Goal: Navigation & Orientation: Find specific page/section

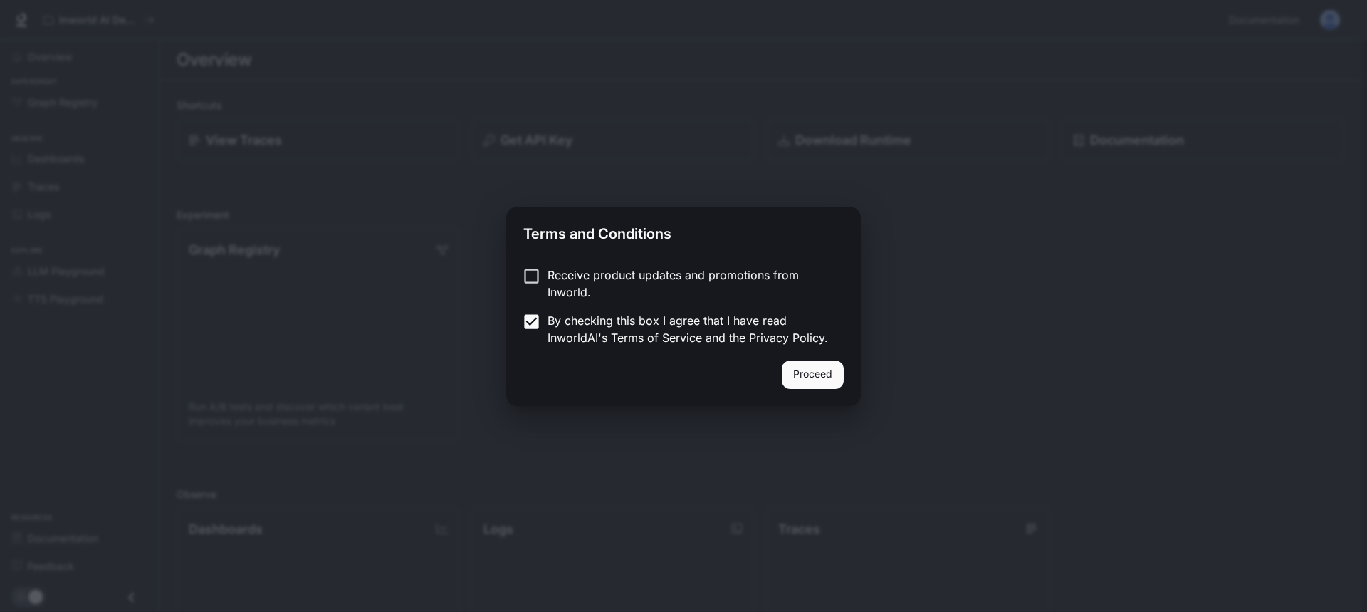
click at [805, 372] on button "Proceed" at bounding box center [813, 374] width 62 height 28
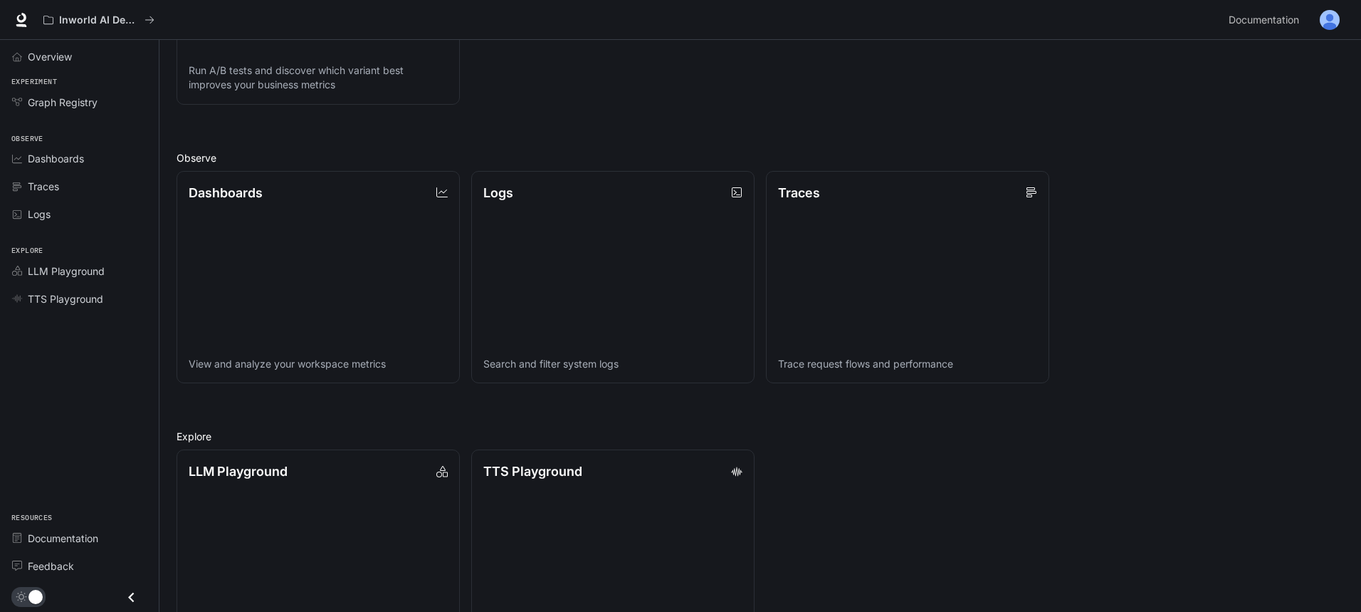
scroll to position [404, 0]
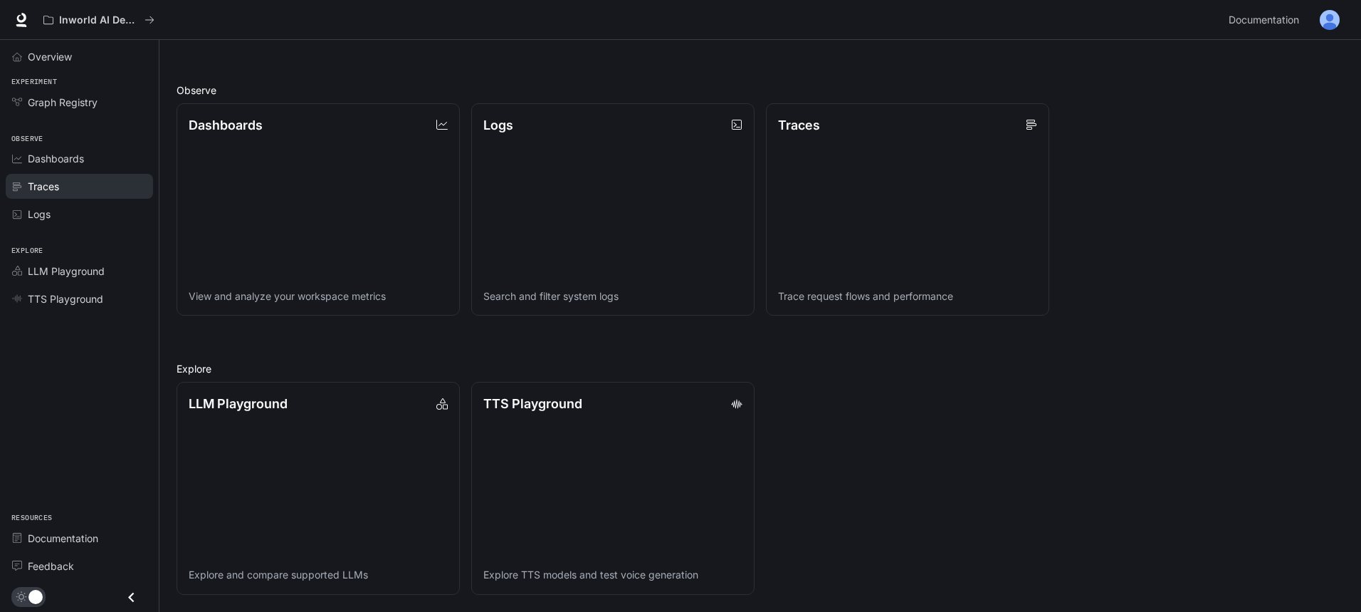
click at [60, 181] on div "Traces" at bounding box center [87, 186] width 119 height 15
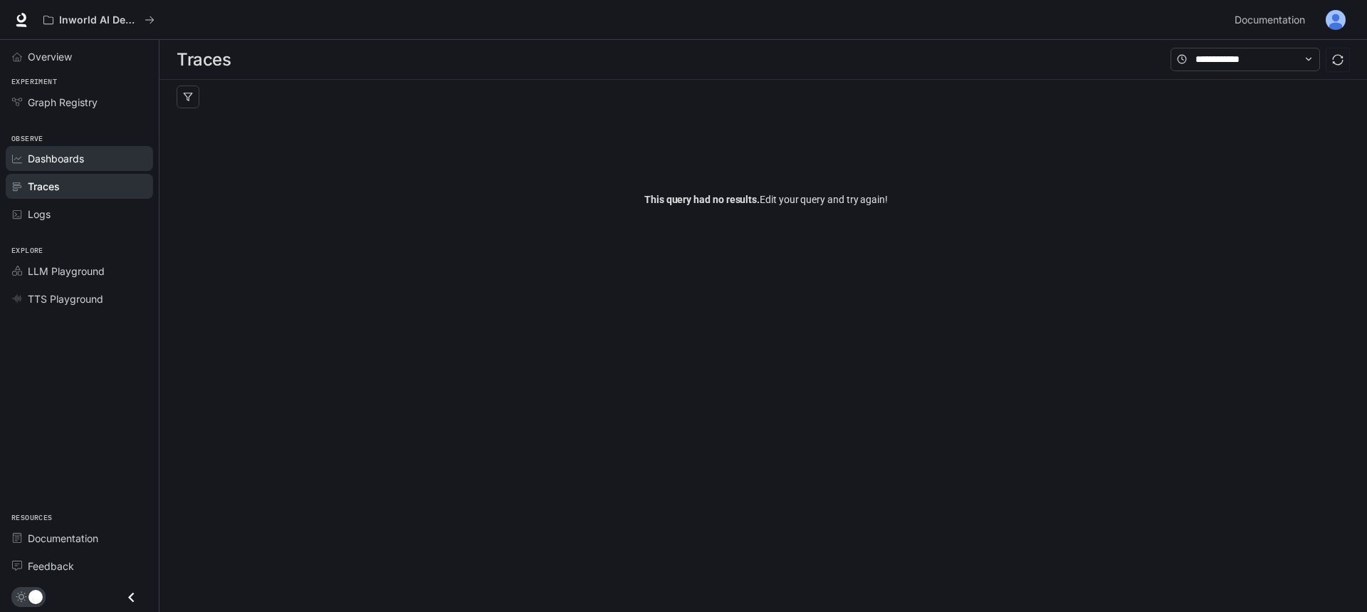
click at [67, 159] on span "Dashboards" at bounding box center [56, 158] width 56 height 15
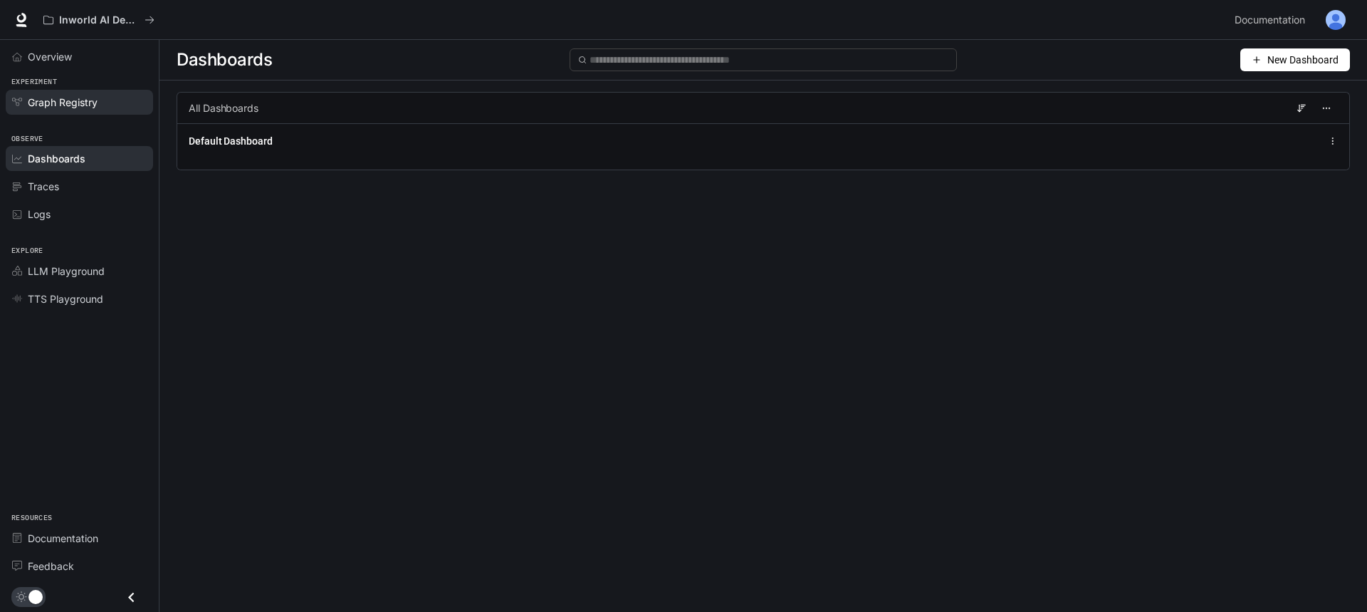
click at [67, 104] on span "Graph Registry" at bounding box center [63, 102] width 70 height 15
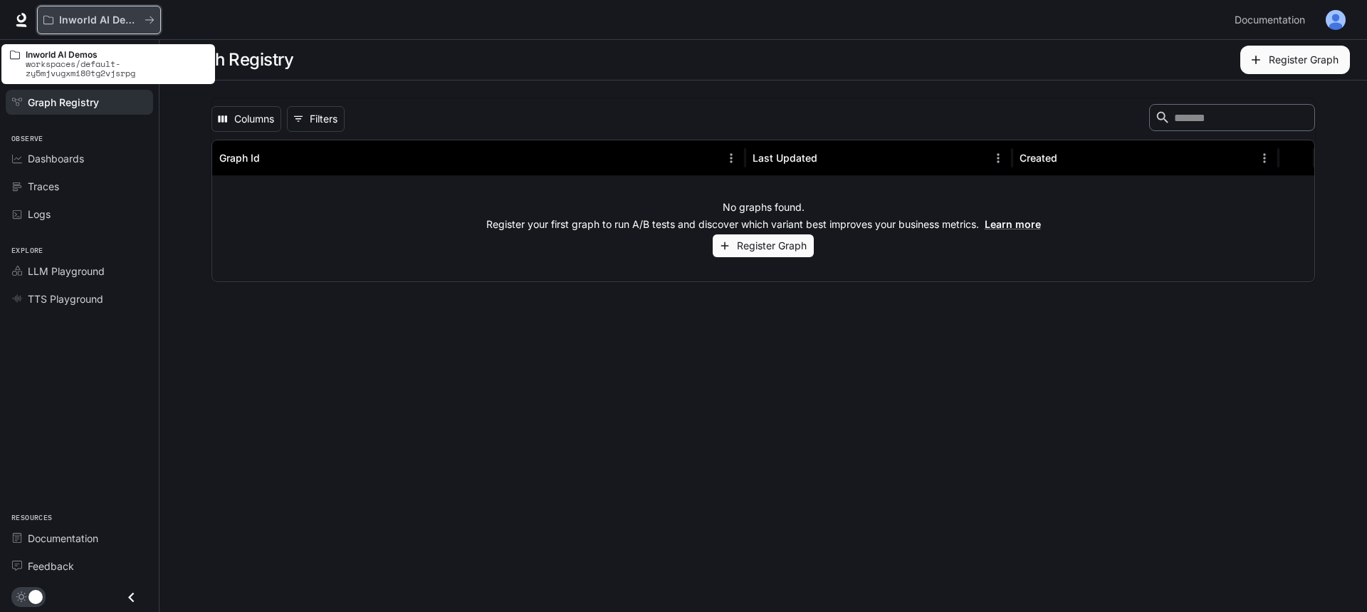
click at [110, 17] on p "Inworld AI Demos" at bounding box center [99, 20] width 80 height 12
